Goal: Transaction & Acquisition: Purchase product/service

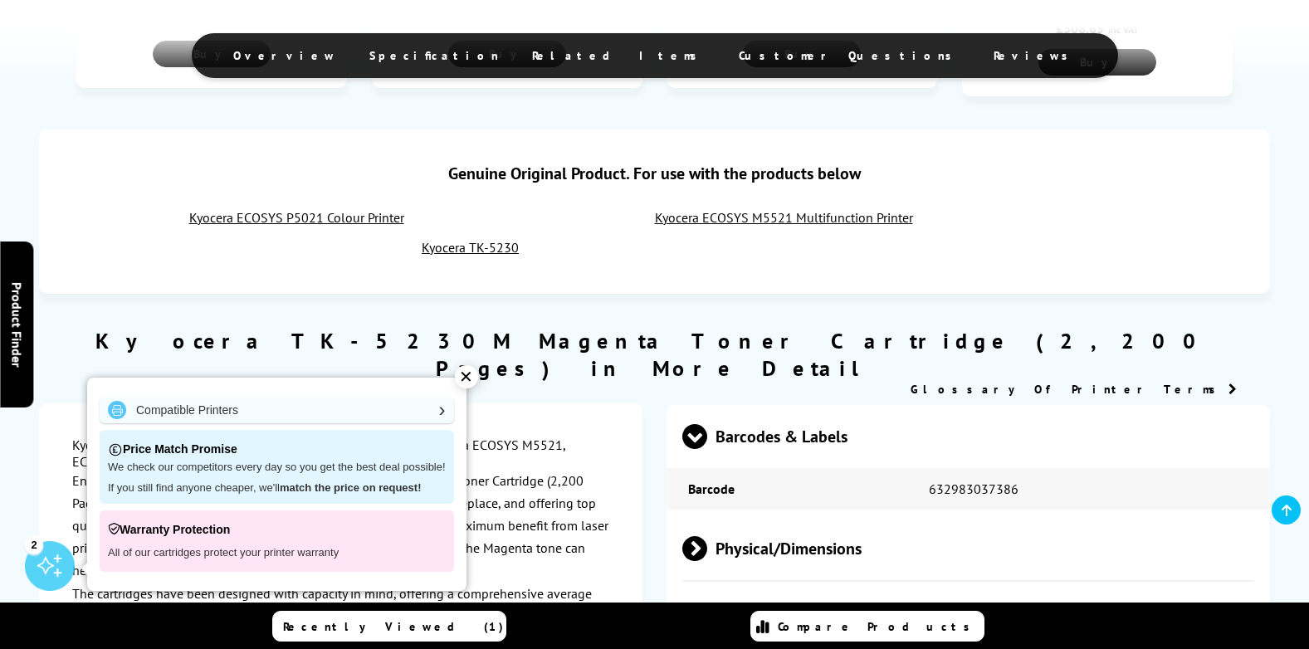
scroll to position [1162, 0]
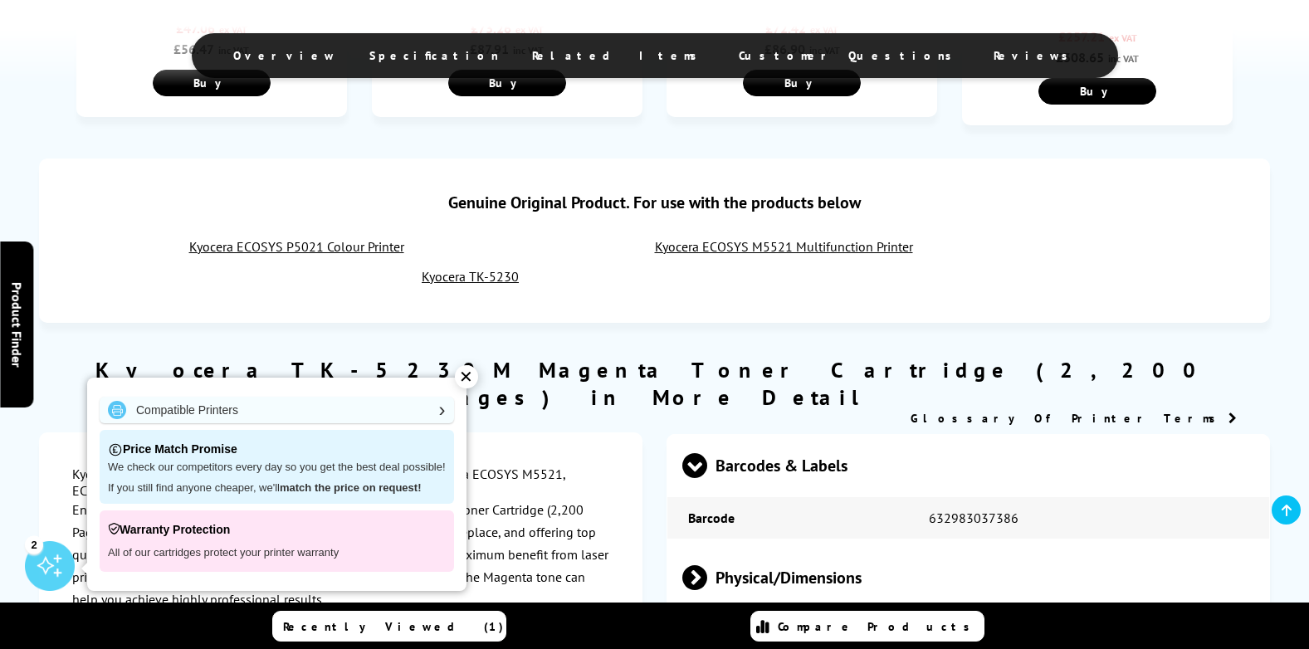
click at [461, 268] on link "Kyocera TK-5230" at bounding box center [470, 276] width 97 height 17
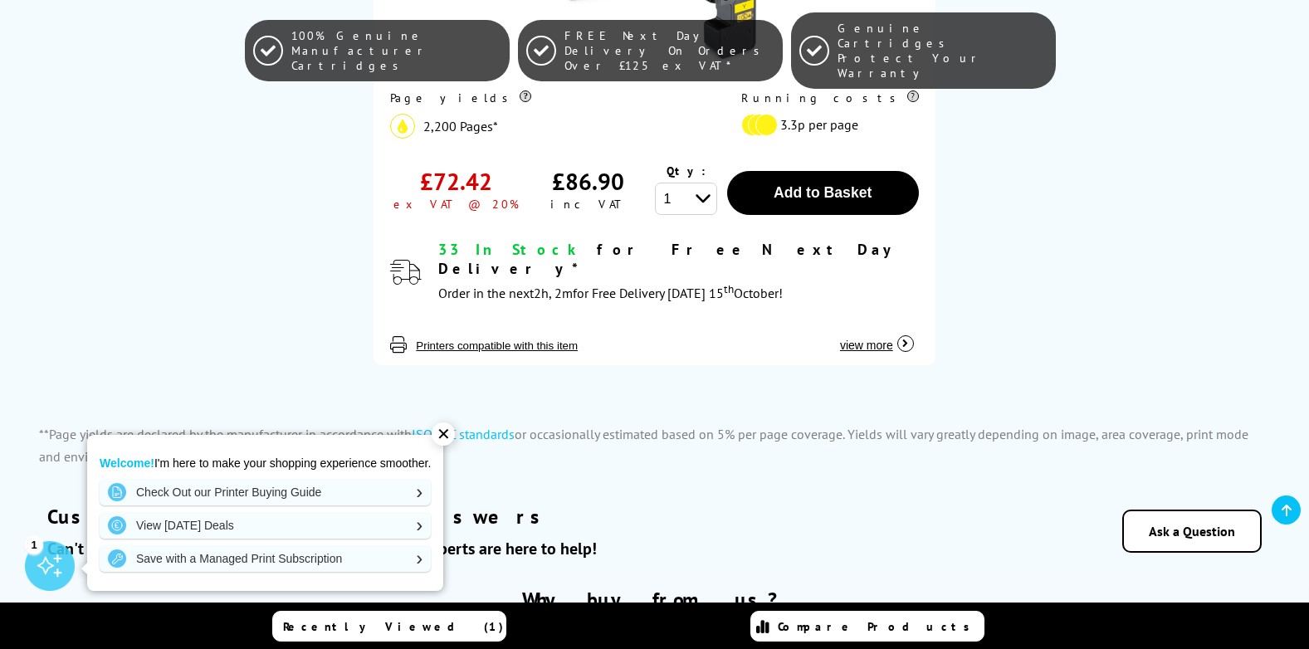
scroll to position [3072, 0]
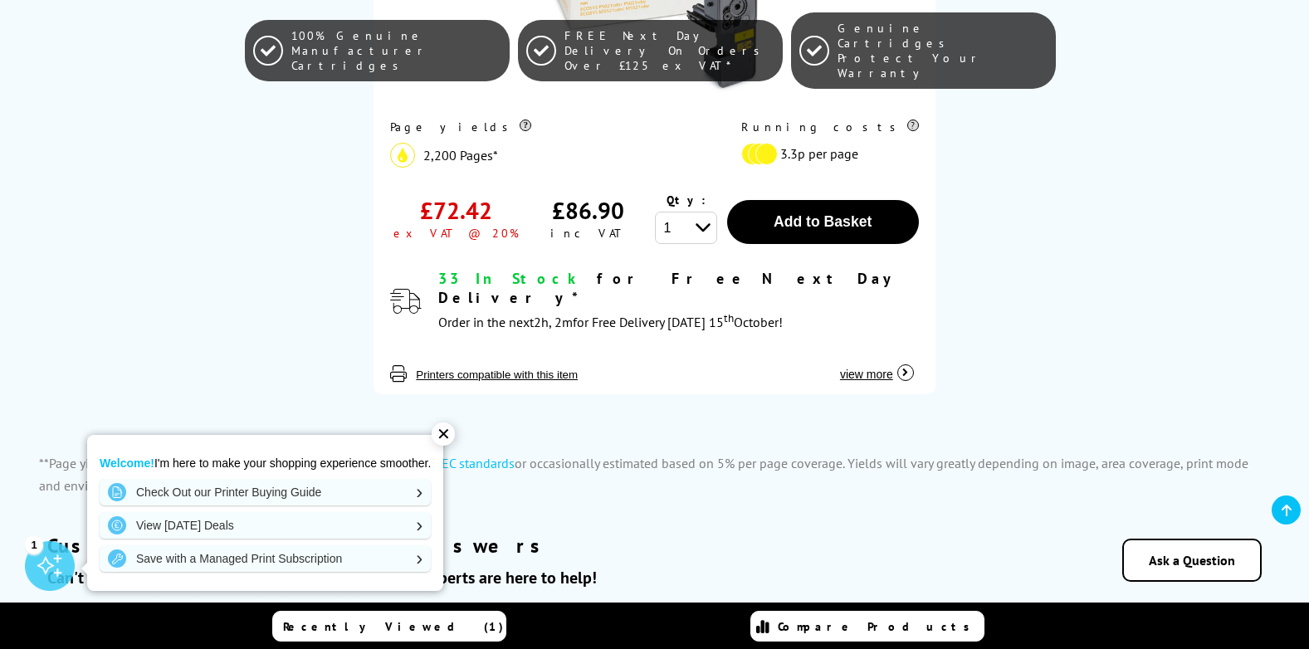
click at [865, 368] on span "view more" at bounding box center [866, 374] width 53 height 13
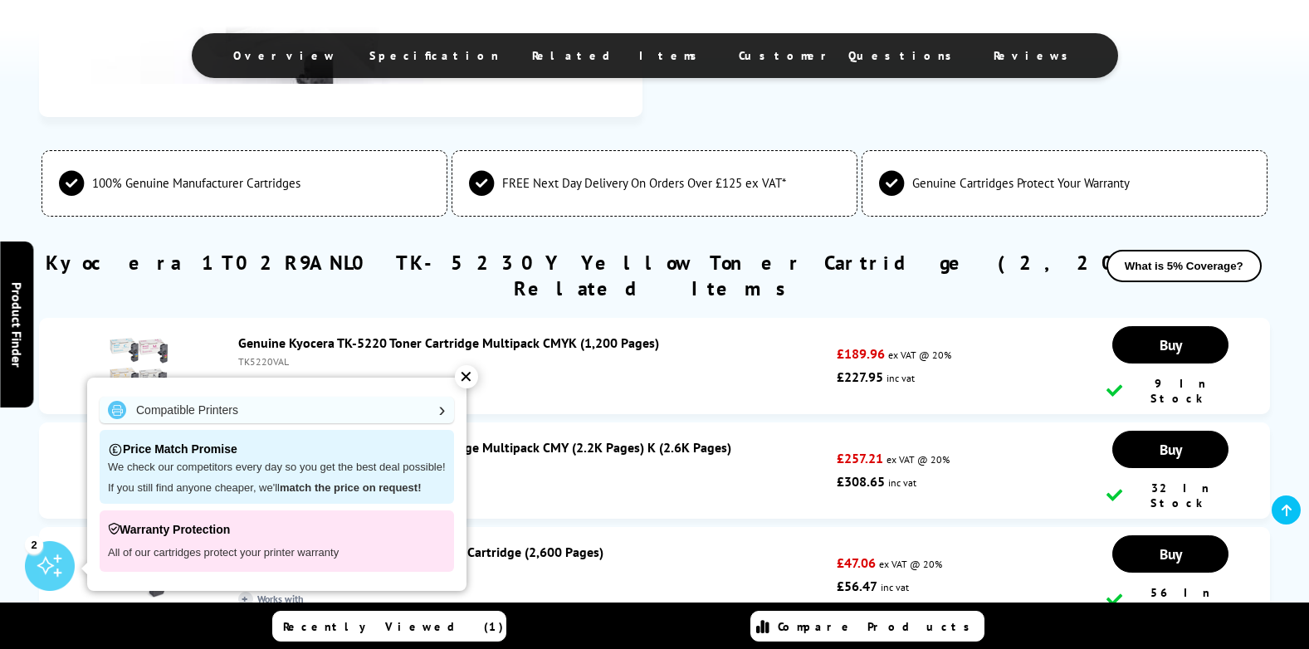
scroll to position [2491, 0]
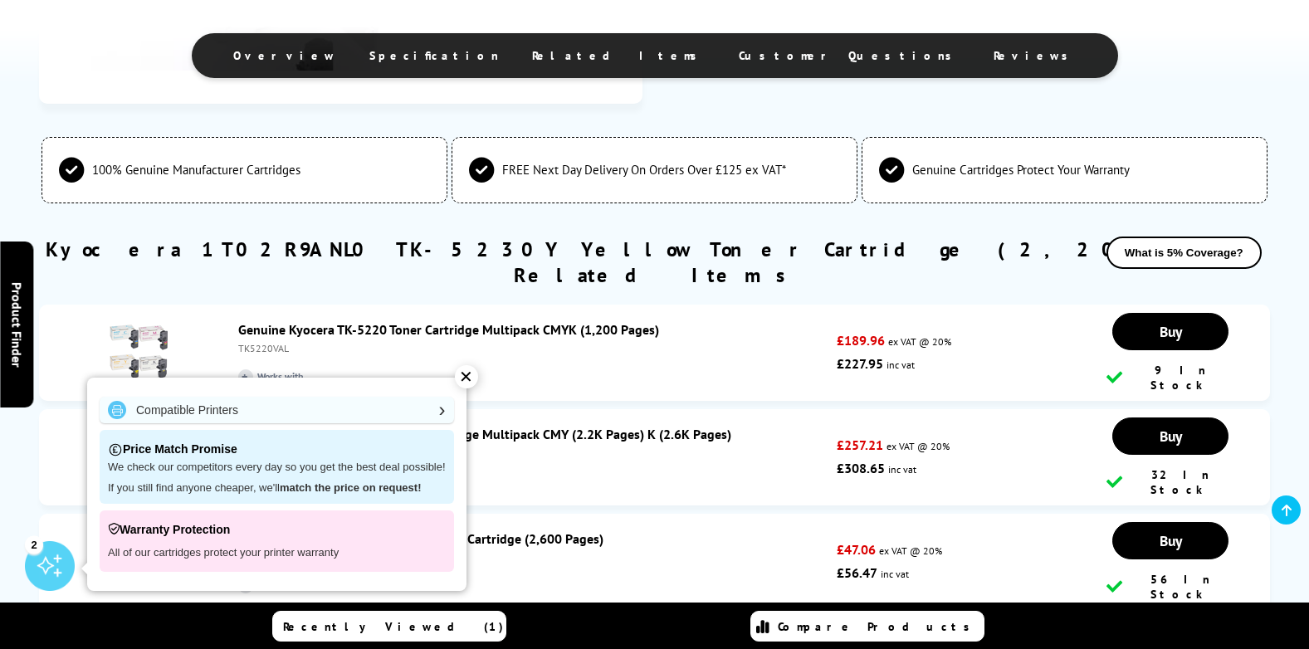
click at [469, 376] on div "✕" at bounding box center [466, 376] width 23 height 23
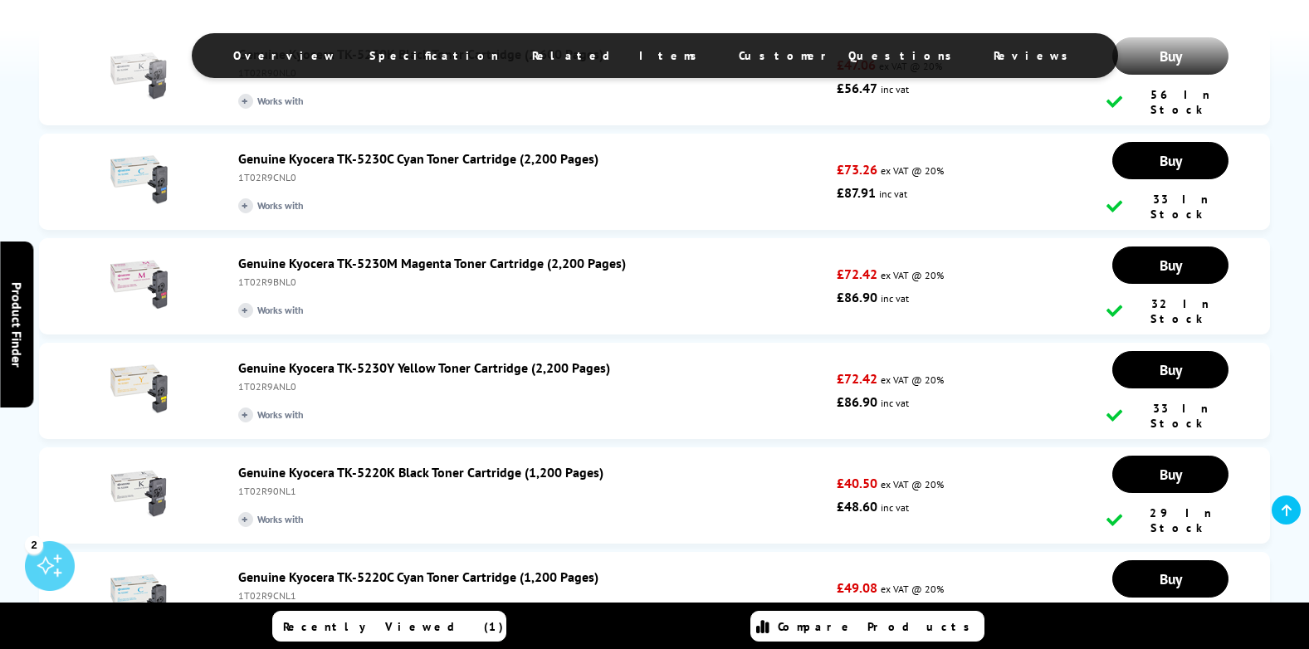
scroll to position [2989, 0]
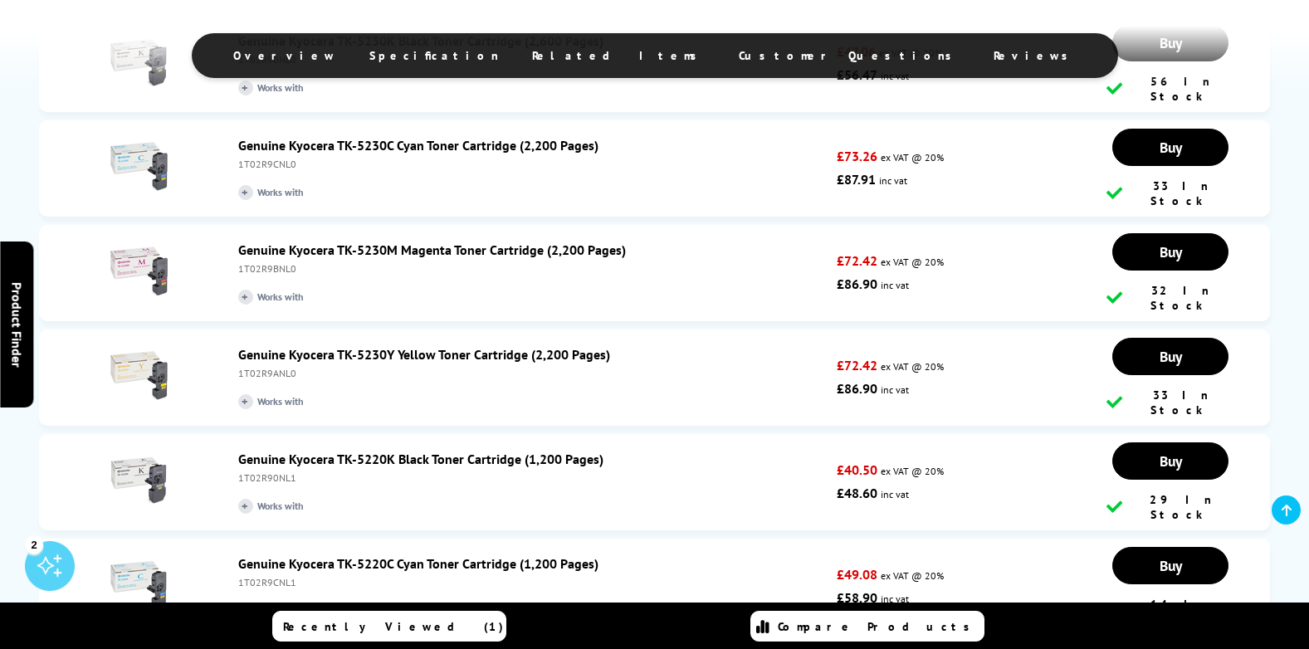
click at [577, 451] on link "Genuine Kyocera TK-5220K Black Toner Cartridge (1,200 Pages)" at bounding box center [420, 459] width 365 height 17
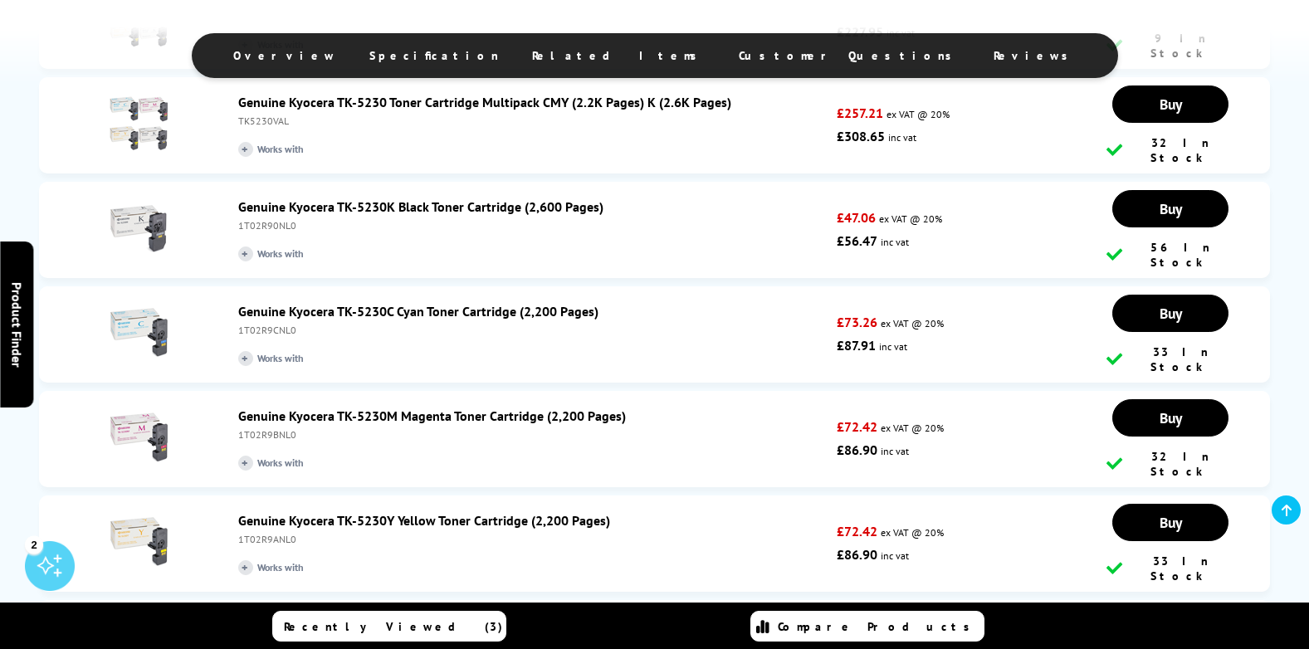
scroll to position [3072, 0]
